Goal: Information Seeking & Learning: Check status

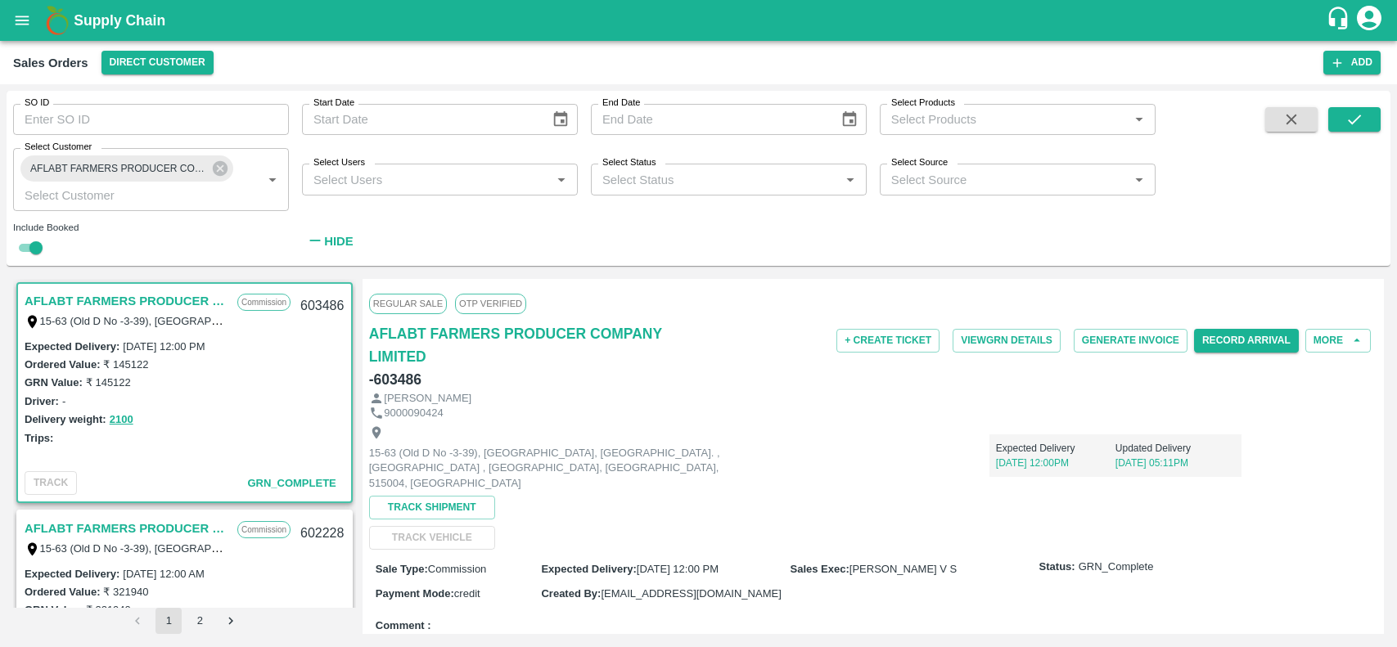
click at [218, 162] on icon at bounding box center [220, 168] width 15 height 15
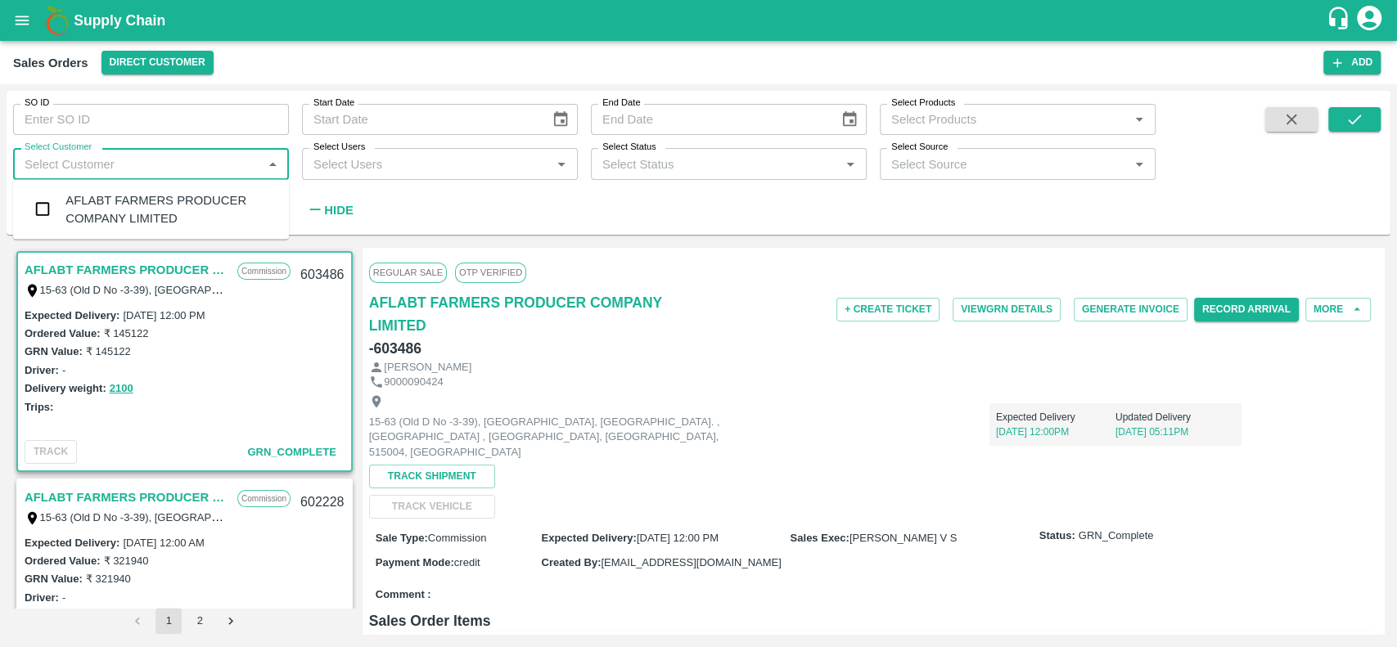
click at [218, 162] on input "Select Customer" at bounding box center [137, 163] width 239 height 21
type input "mkl fr"
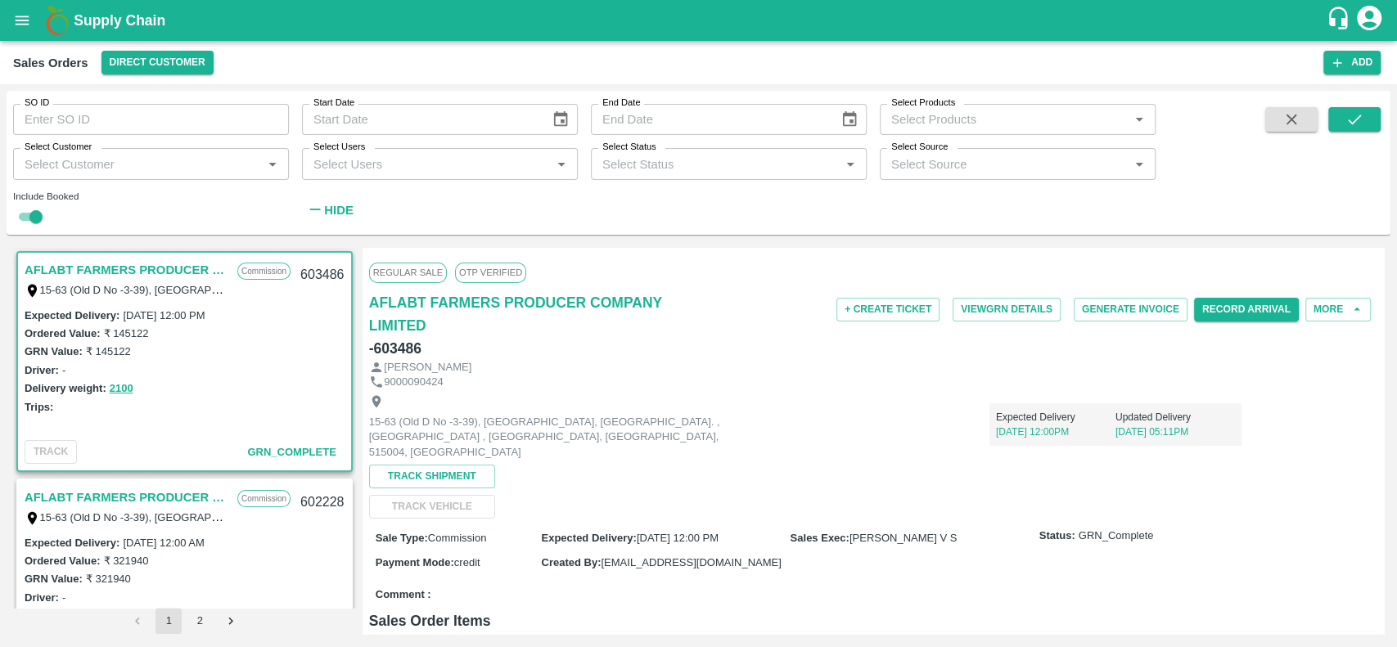
click at [1271, 134] on span at bounding box center [1291, 166] width 65 height 118
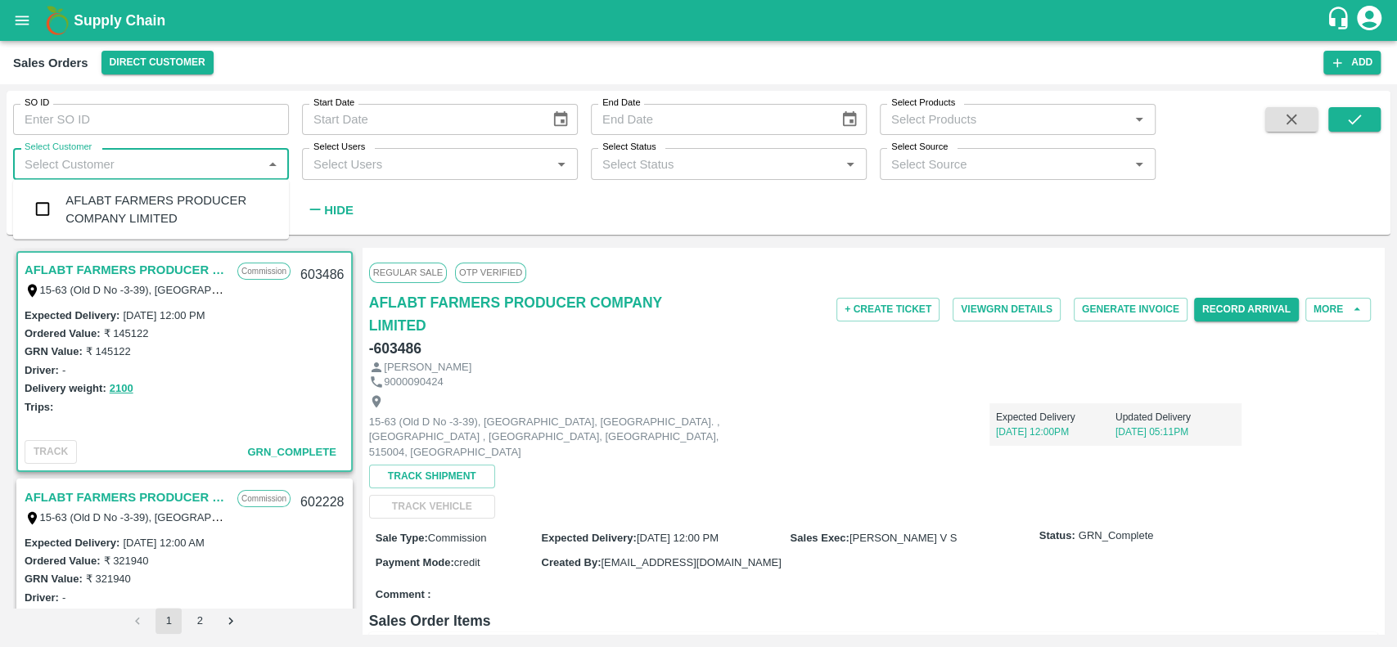
click at [173, 164] on input "Select Customer" at bounding box center [137, 163] width 239 height 21
type input "mkl"
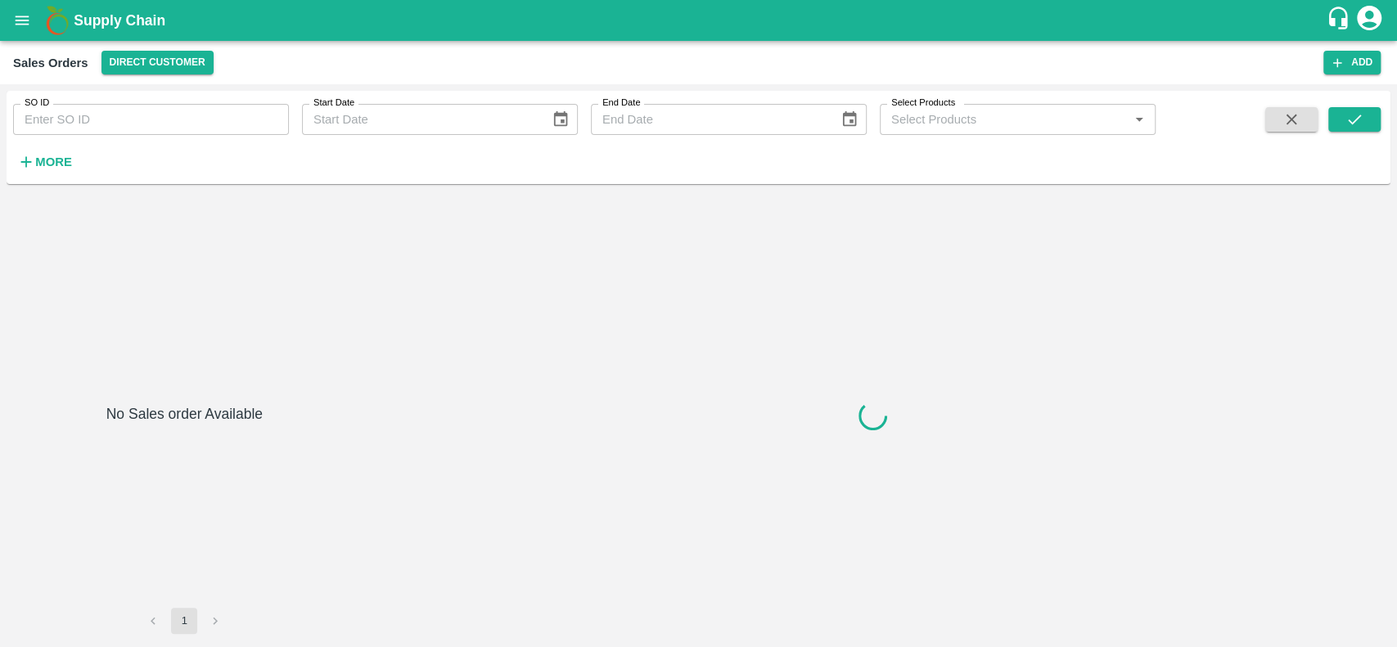
click at [46, 156] on strong "More" at bounding box center [53, 162] width 37 height 13
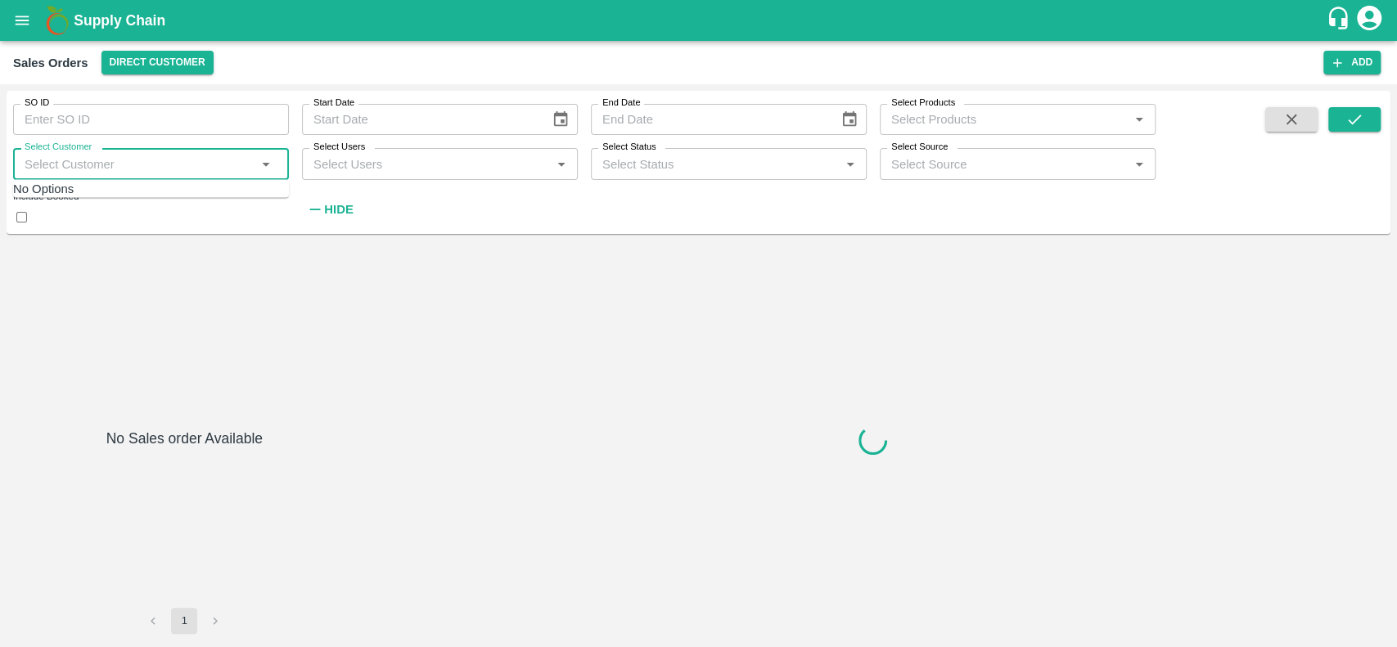
click at [46, 155] on input "Select Customer" at bounding box center [137, 163] width 239 height 21
type input "l"
type input "mkl fr"
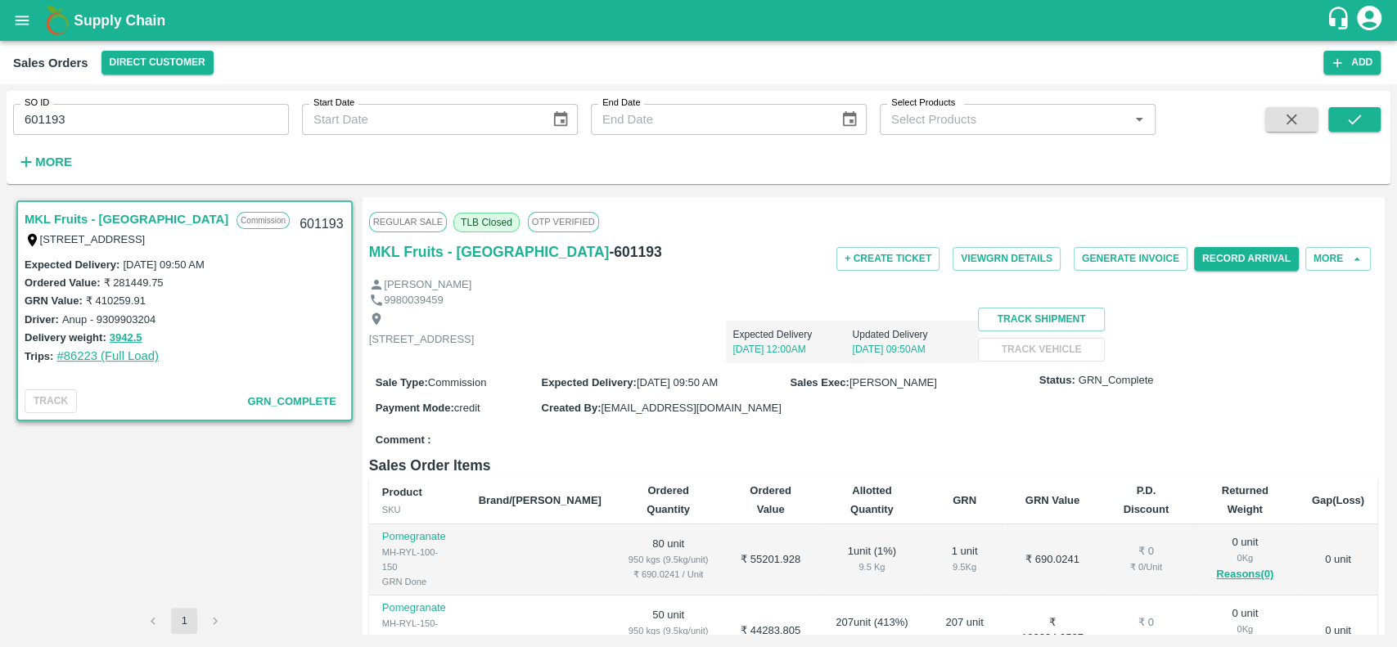
click at [74, 352] on link "#86223 (Full Load)" at bounding box center [107, 356] width 102 height 13
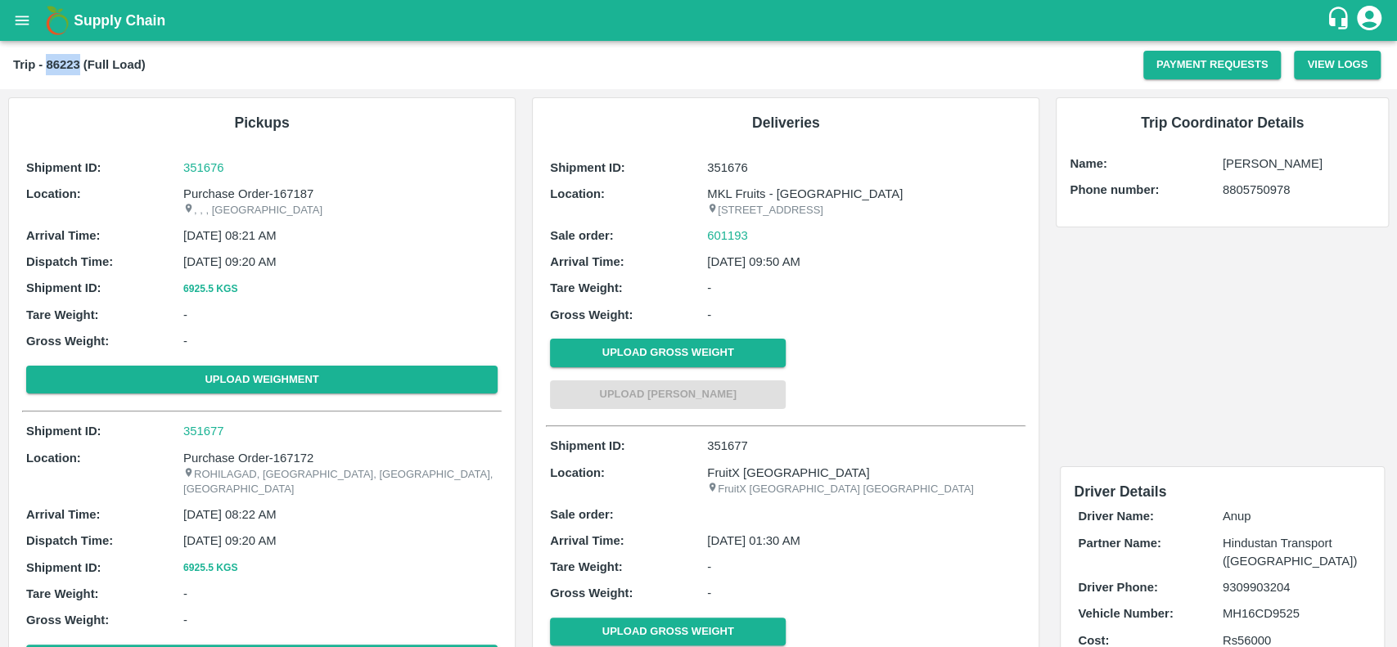
drag, startPoint x: 45, startPoint y: 61, endPoint x: 78, endPoint y: 62, distance: 32.8
click at [78, 62] on b "Trip - 86223 (Full Load)" at bounding box center [79, 64] width 133 height 13
copy b "86223"
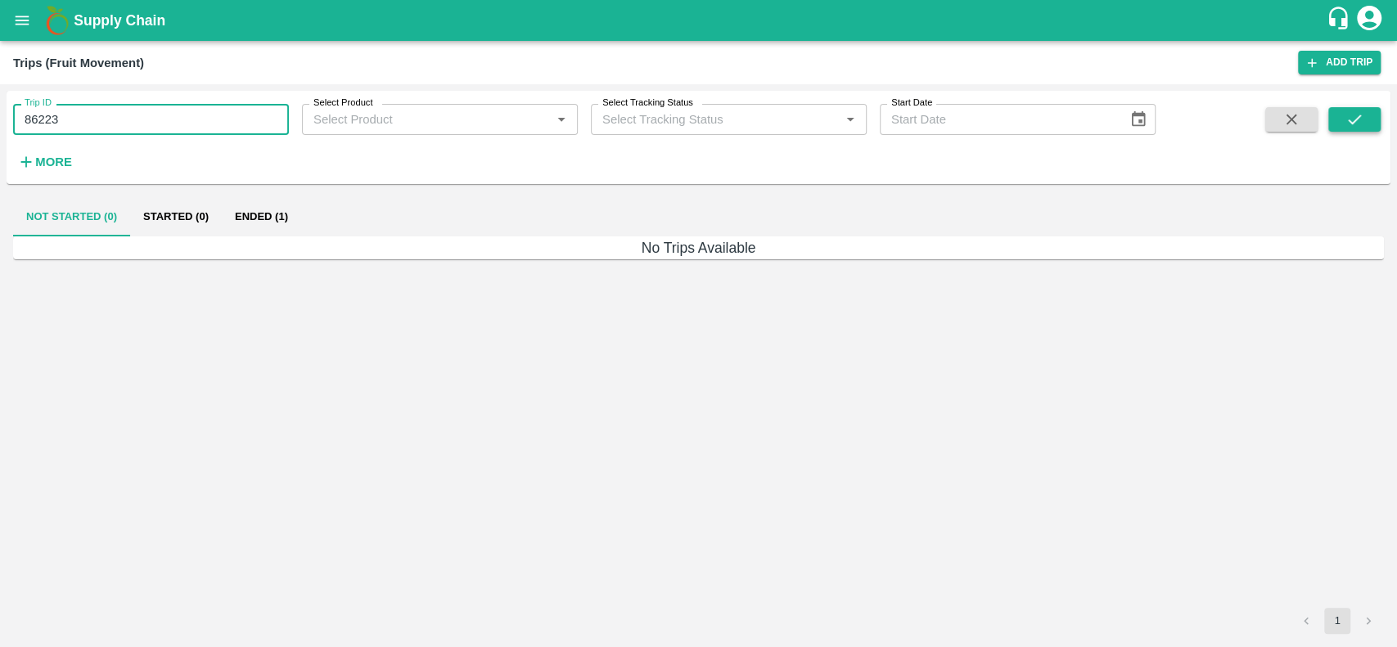
type input "86223"
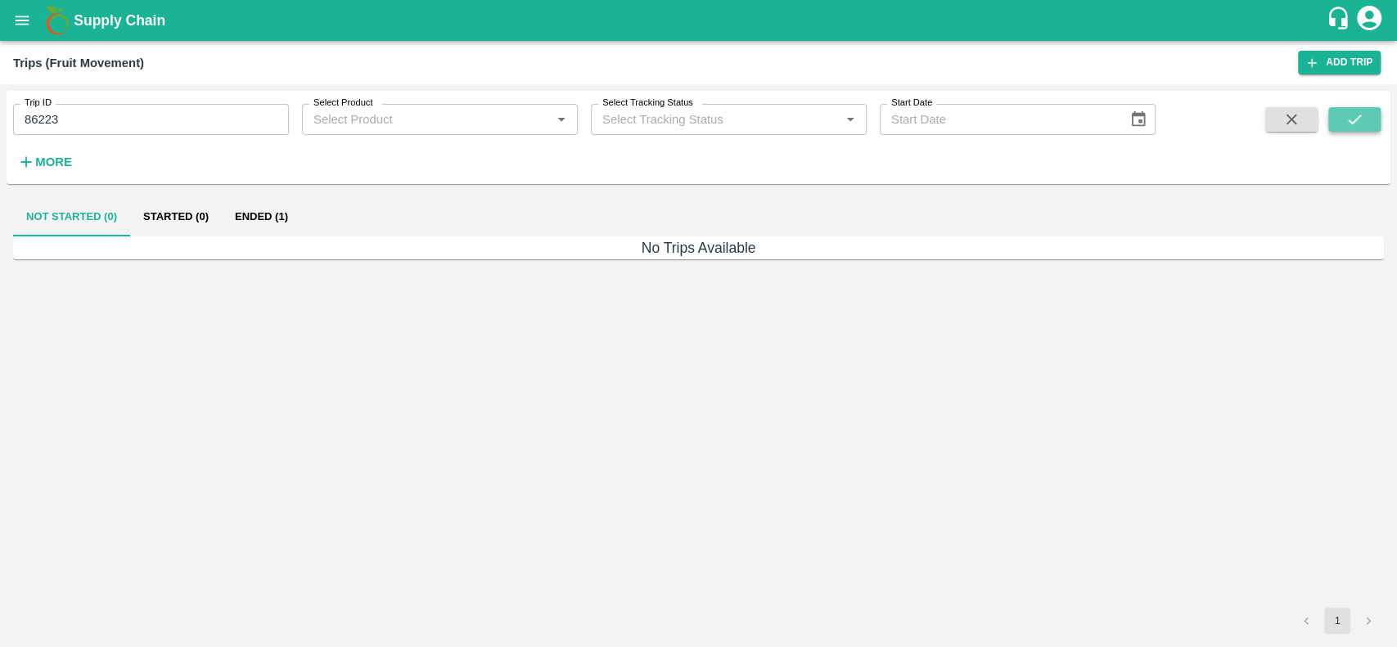
click at [1356, 121] on icon "submit" at bounding box center [1355, 120] width 18 height 18
click at [277, 210] on button "Ended (1)" at bounding box center [261, 216] width 79 height 39
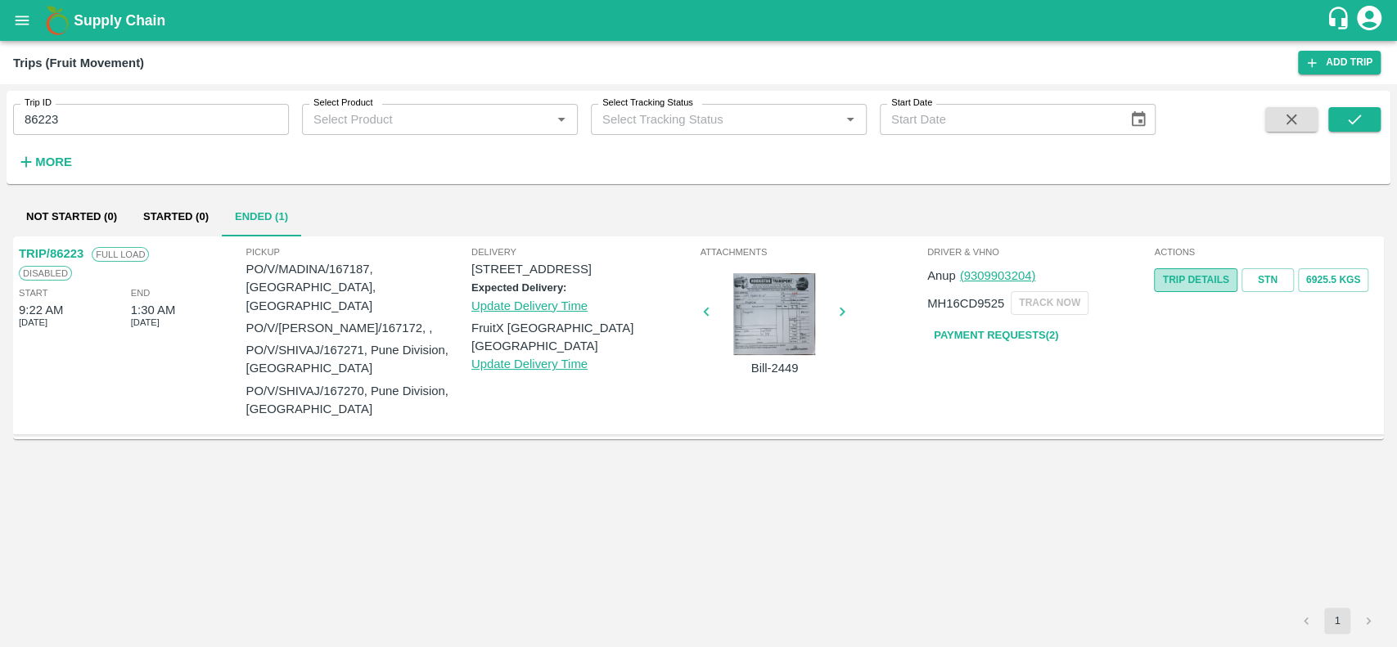
click at [1166, 275] on link "Trip Details" at bounding box center [1195, 280] width 83 height 24
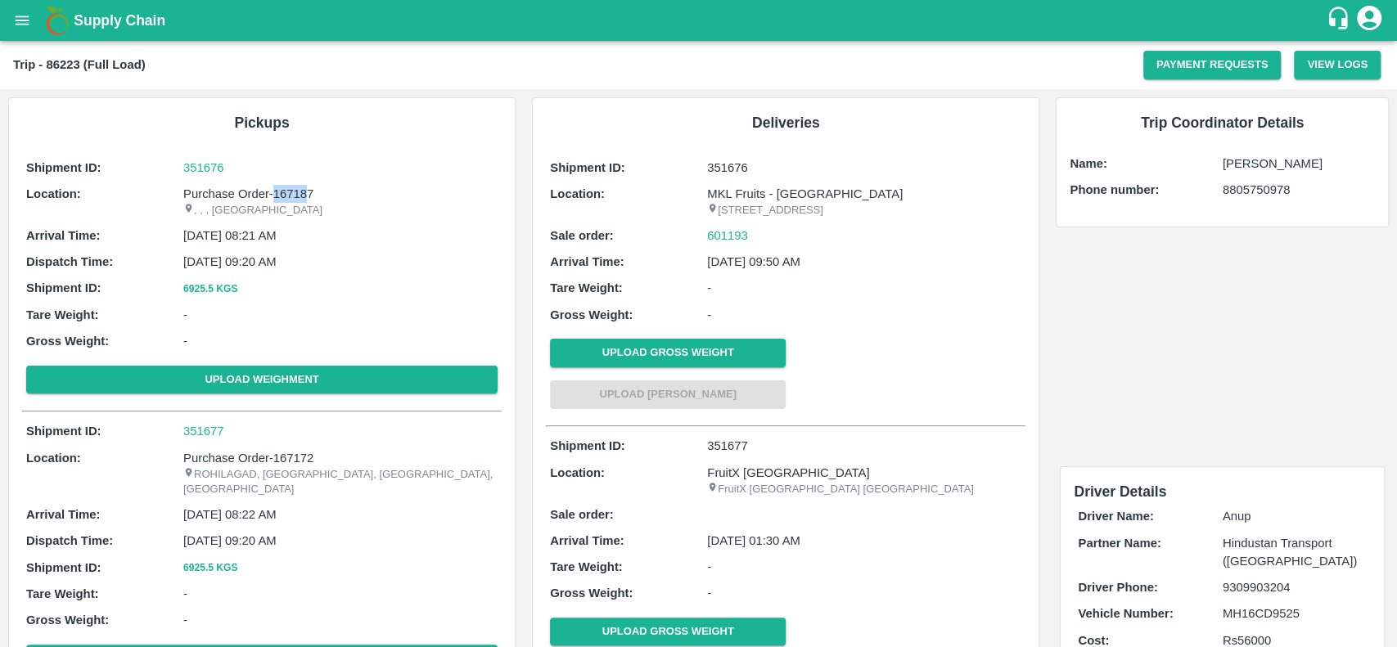
drag, startPoint x: 309, startPoint y: 187, endPoint x: 272, endPoint y: 187, distance: 37.7
click at [272, 187] on p "Purchase Order-167187" at bounding box center [340, 194] width 314 height 18
click at [316, 193] on p "Purchase Order-167187" at bounding box center [340, 194] width 314 height 18
drag, startPoint x: 273, startPoint y: 190, endPoint x: 315, endPoint y: 195, distance: 42.0
click at [315, 195] on p "Purchase Order-167187" at bounding box center [340, 194] width 314 height 18
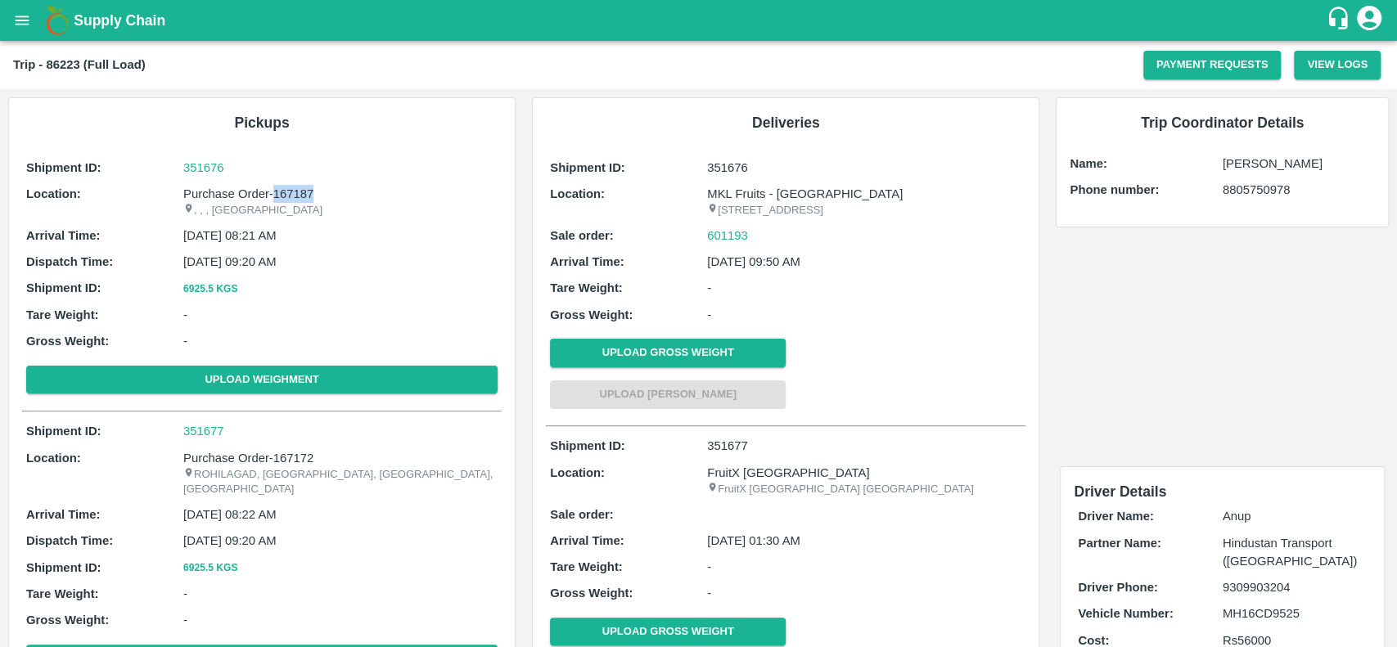
copy p "167187"
click at [20, 11] on icon "open drawer" at bounding box center [22, 20] width 18 height 18
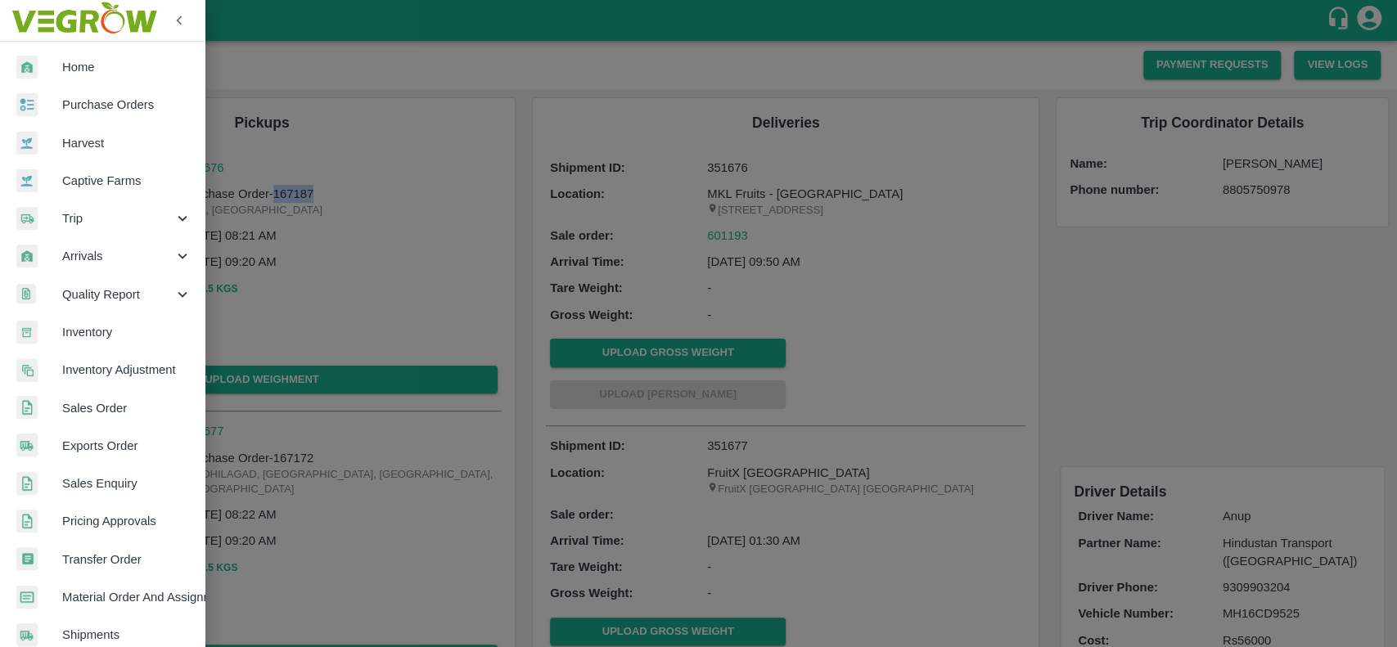
click at [70, 112] on span "Purchase Orders" at bounding box center [126, 105] width 129 height 18
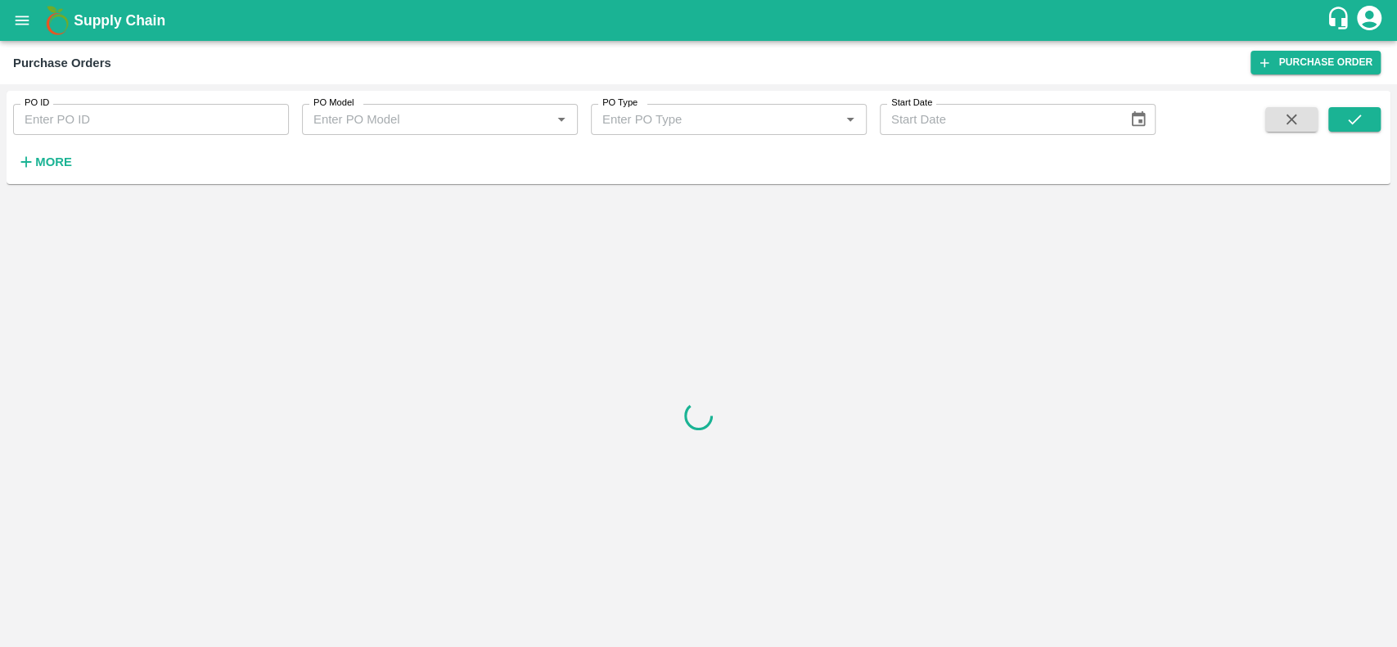
click at [148, 115] on input "PO ID" at bounding box center [151, 119] width 276 height 31
paste input "167187"
type input "167187"
click at [1357, 115] on icon "submit" at bounding box center [1355, 120] width 18 height 18
click at [1356, 118] on icon "submit" at bounding box center [1355, 120] width 18 height 18
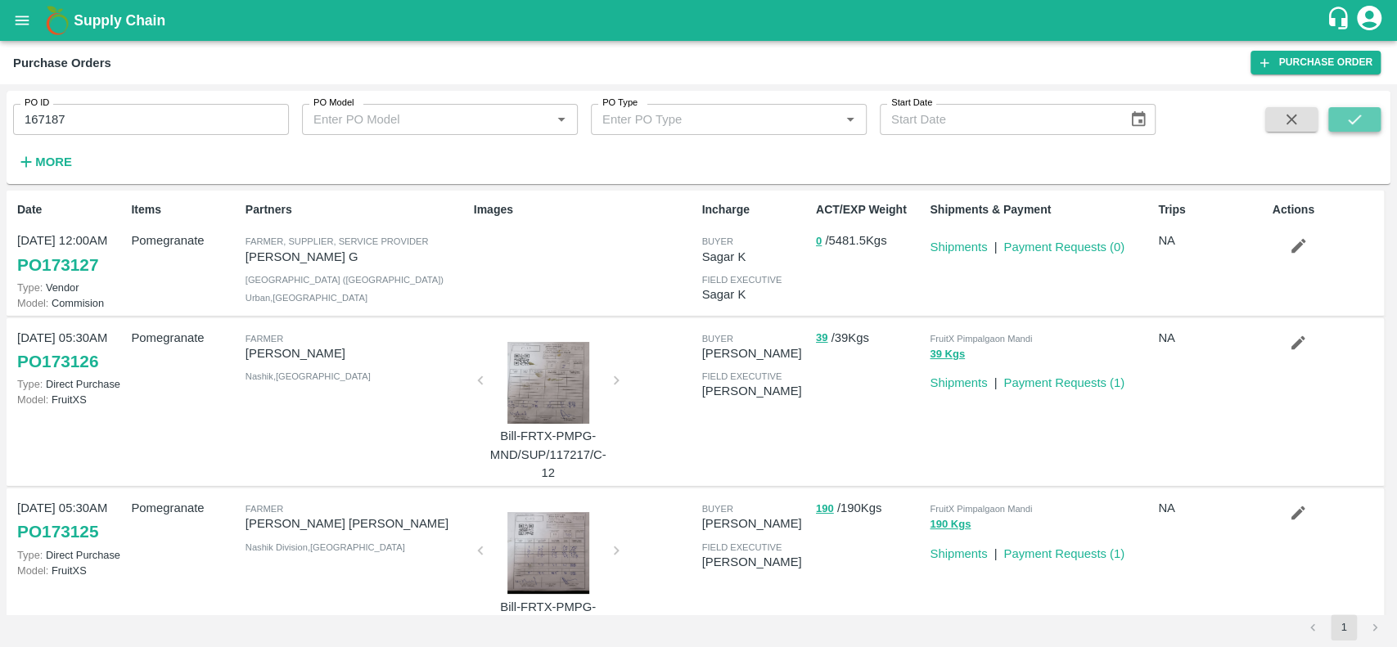
click at [1356, 118] on icon "submit" at bounding box center [1355, 120] width 18 height 18
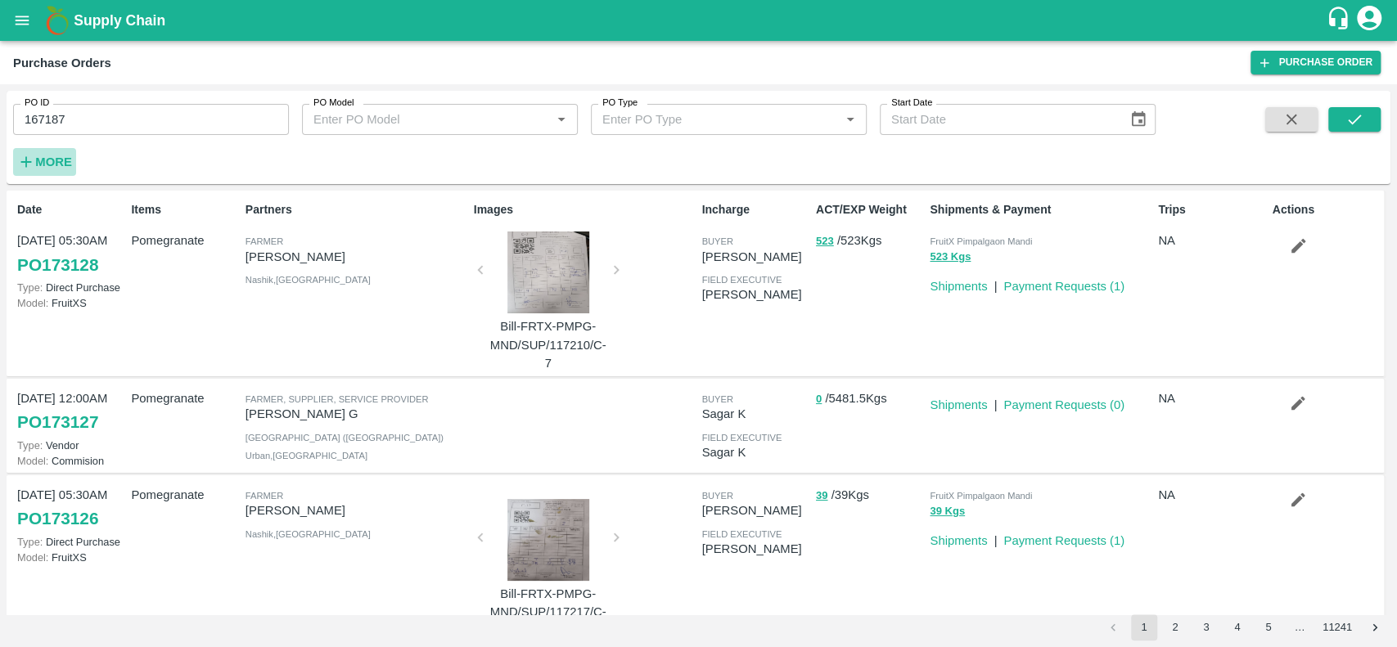
click at [44, 169] on h6 "More" at bounding box center [53, 161] width 37 height 21
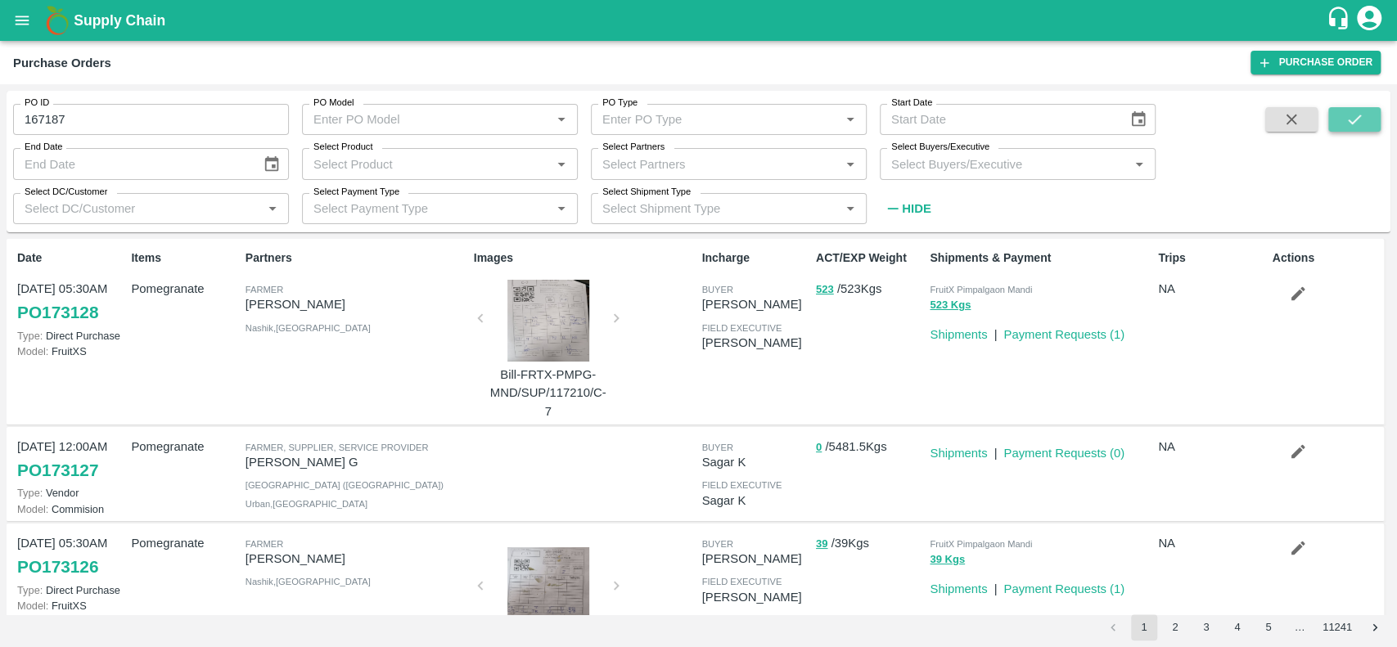
click at [1362, 117] on icon "submit" at bounding box center [1355, 120] width 18 height 18
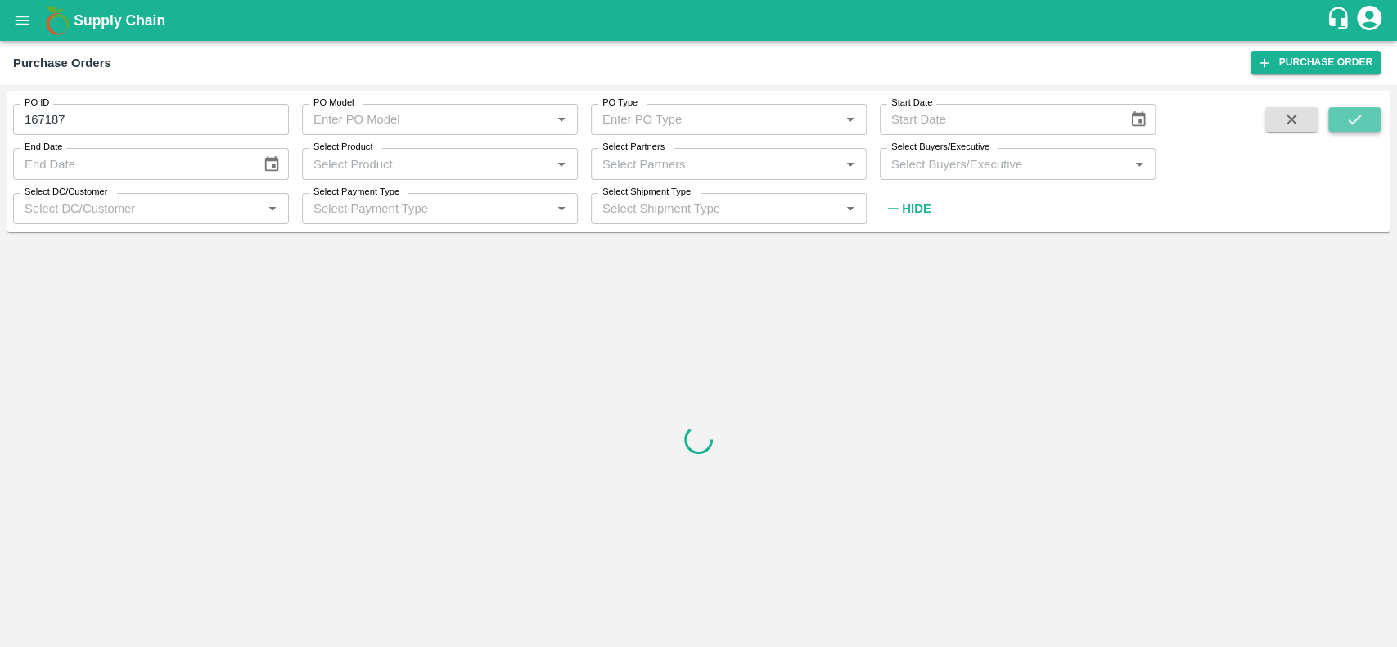
click at [1362, 117] on icon "submit" at bounding box center [1355, 120] width 18 height 18
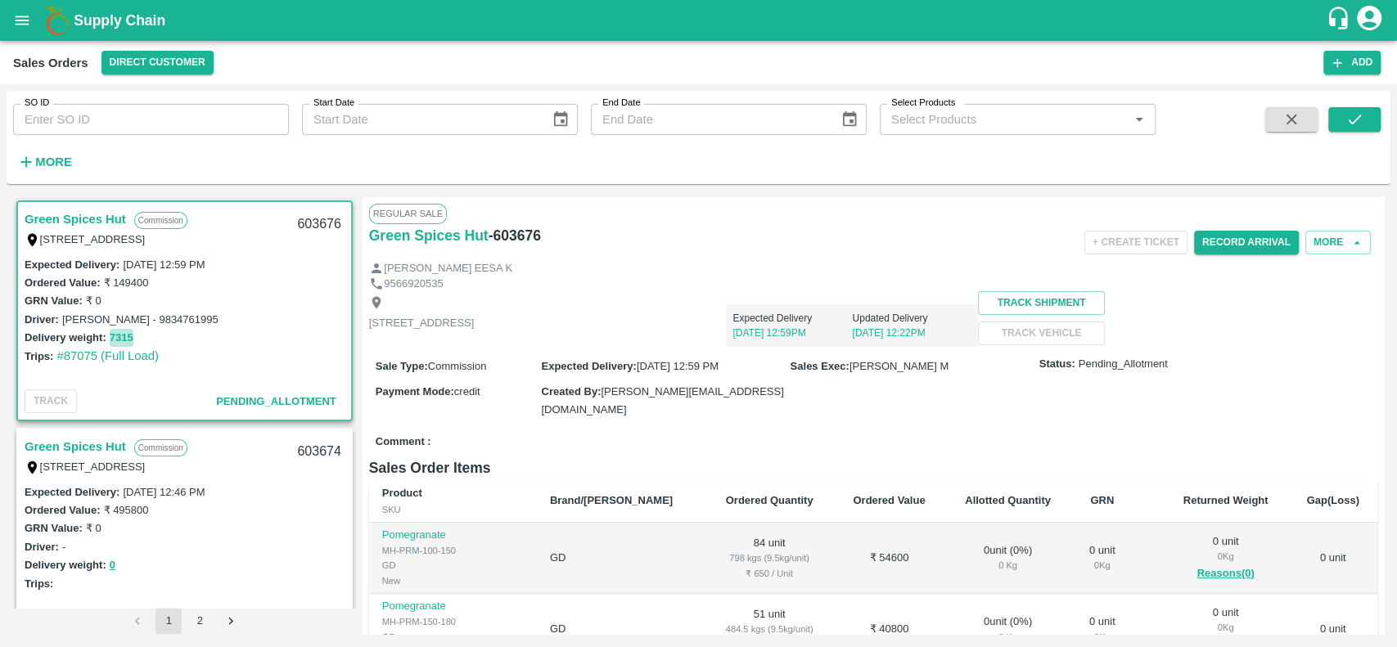
click at [123, 332] on button "7315" at bounding box center [122, 338] width 24 height 19
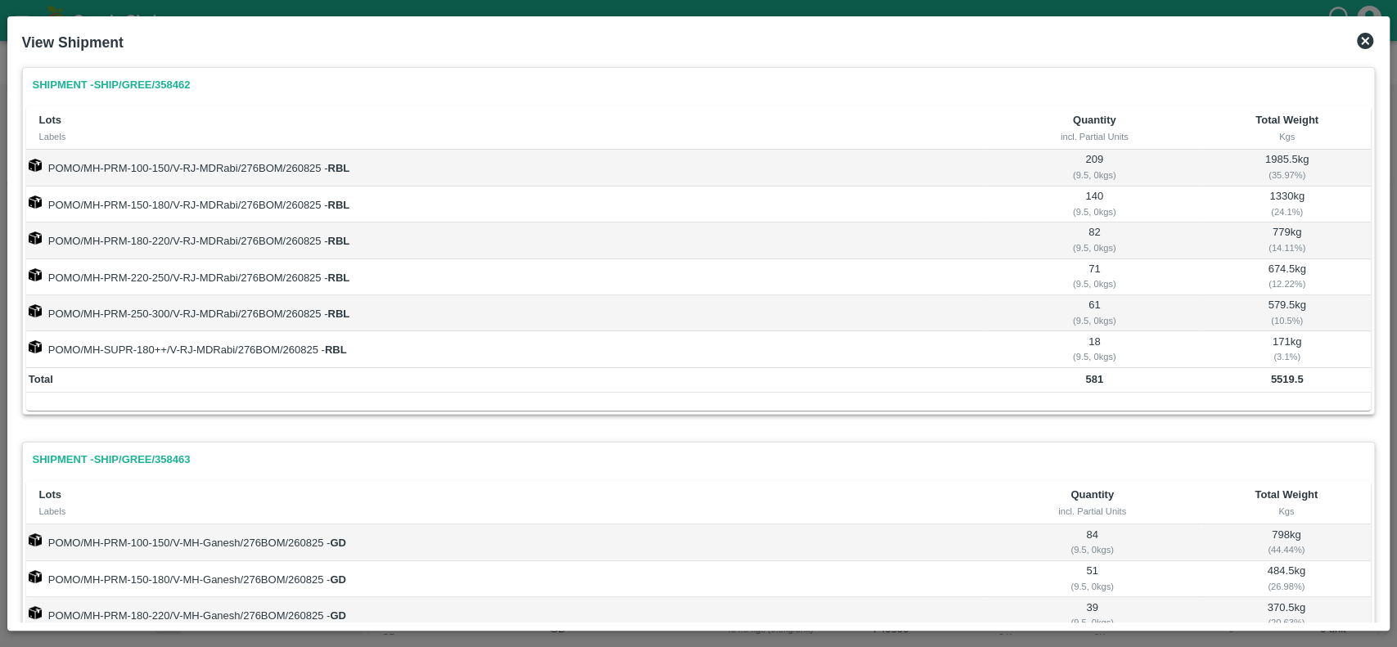
click at [1362, 34] on icon at bounding box center [1365, 41] width 16 height 16
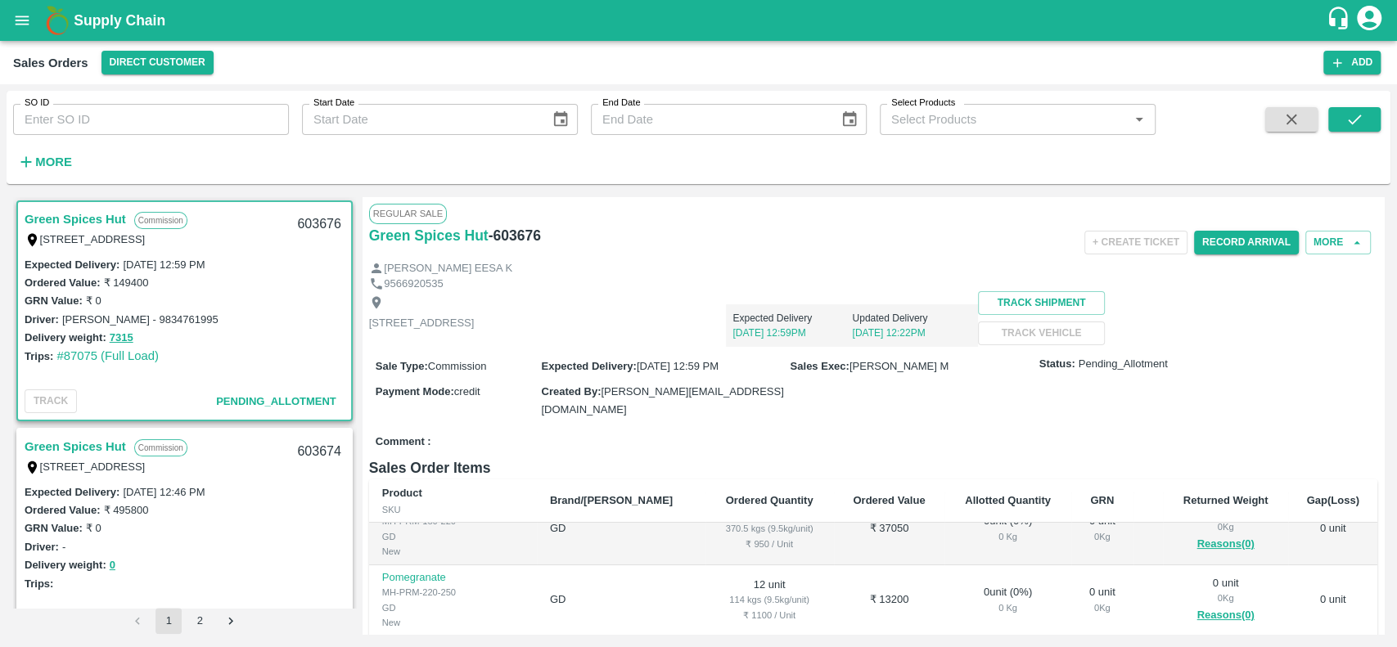
click at [111, 441] on link "Green Spices Hut" at bounding box center [76, 446] width 102 height 21
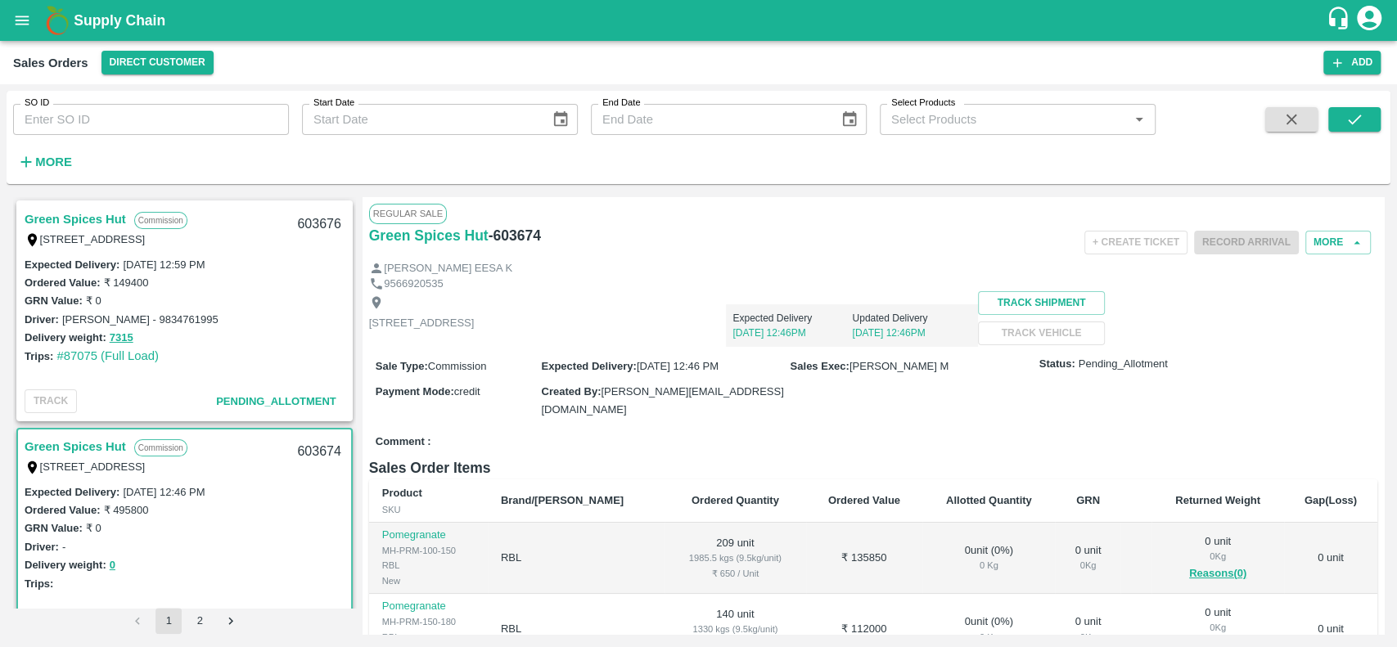
click at [104, 219] on link "Green Spices Hut" at bounding box center [76, 219] width 102 height 21
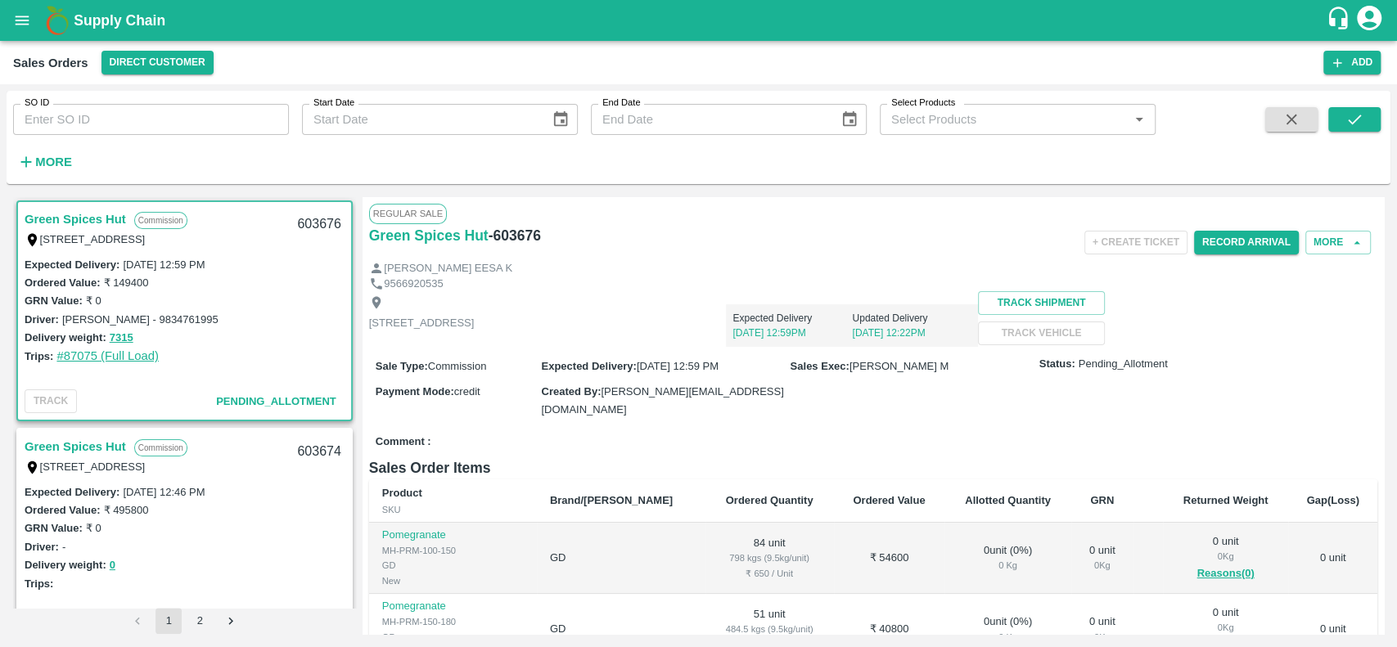
click at [101, 357] on link "#87075 (Full Load)" at bounding box center [107, 356] width 102 height 13
click at [1315, 244] on button "More" at bounding box center [1338, 243] width 65 height 24
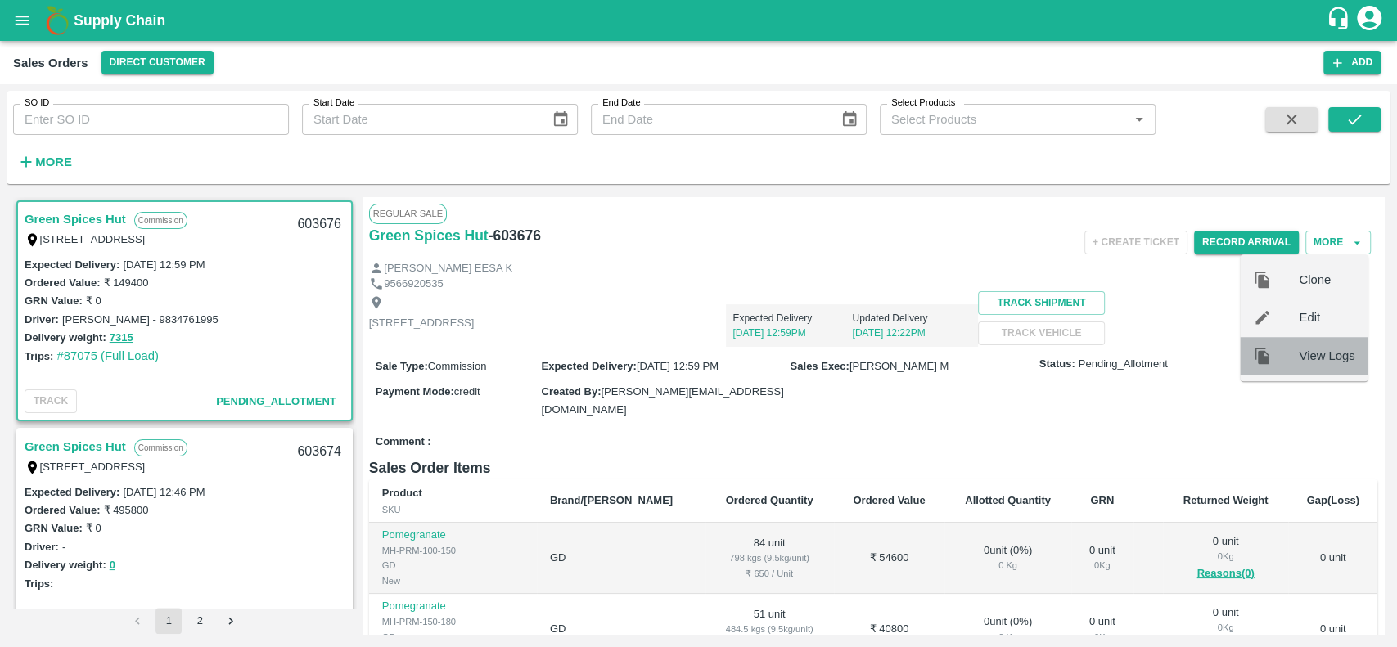
click at [1306, 352] on span "View Logs" at bounding box center [1327, 356] width 56 height 18
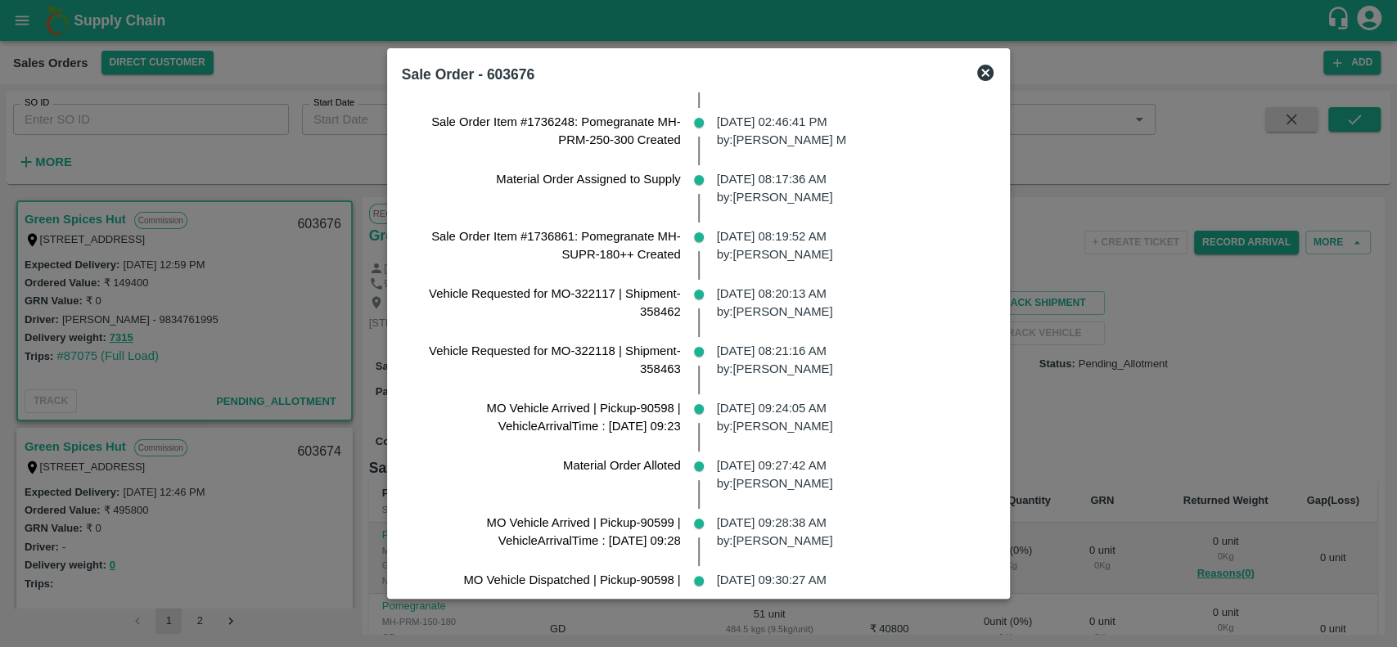
scroll to position [455, 0]
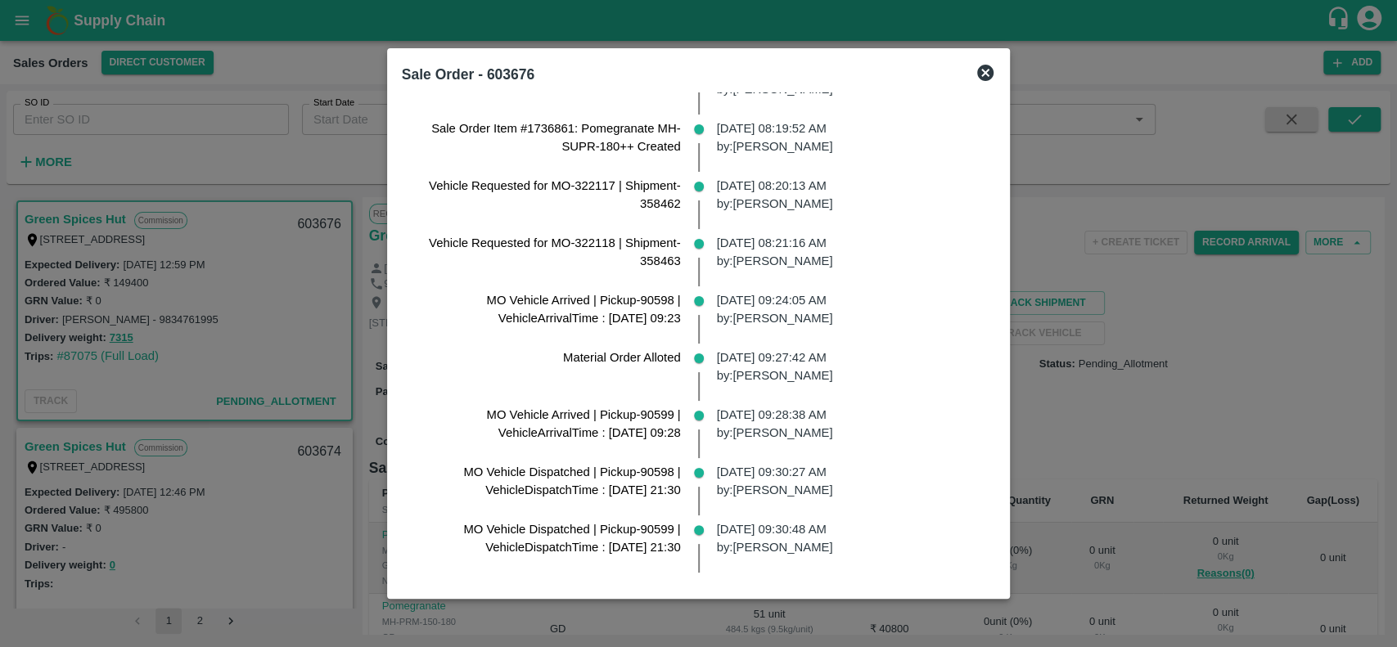
click at [995, 74] on icon at bounding box center [986, 73] width 20 height 20
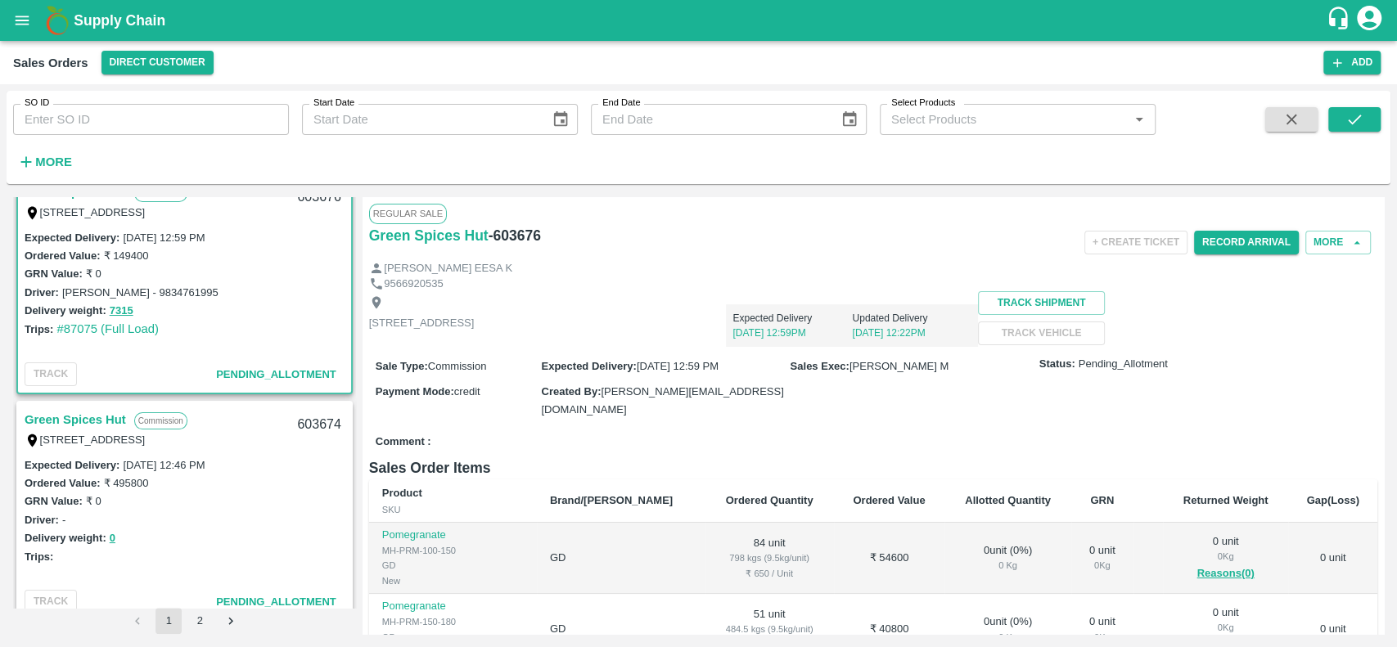
scroll to position [0, 0]
